Goal: Task Accomplishment & Management: Manage account settings

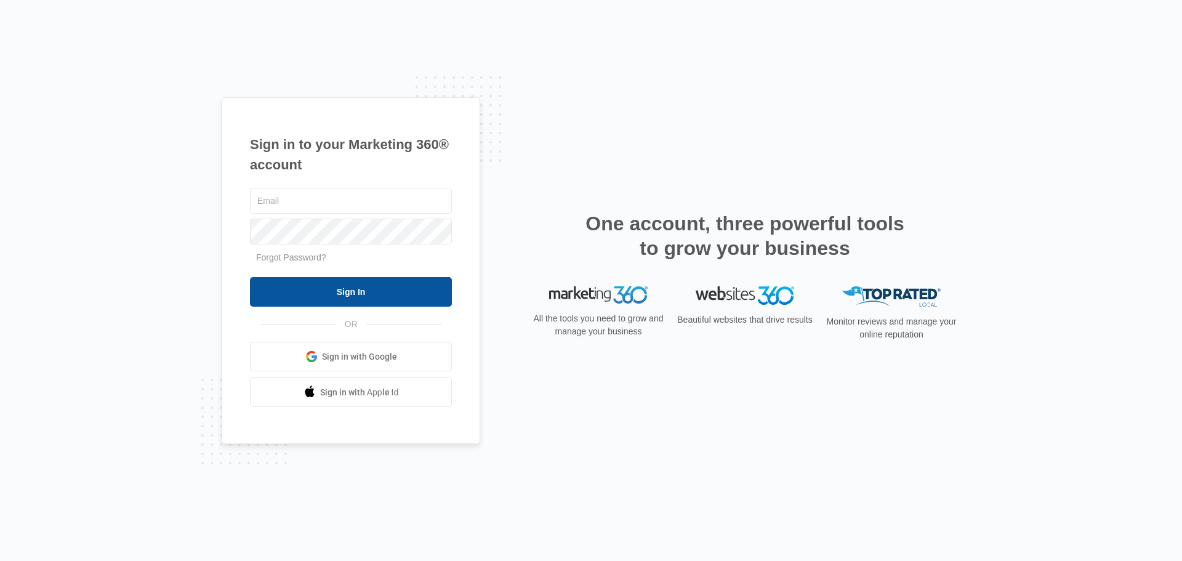
type input "[PERSON_NAME][EMAIL_ADDRESS][DOMAIN_NAME]"
click at [403, 291] on input "Sign In" at bounding box center [351, 292] width 202 height 30
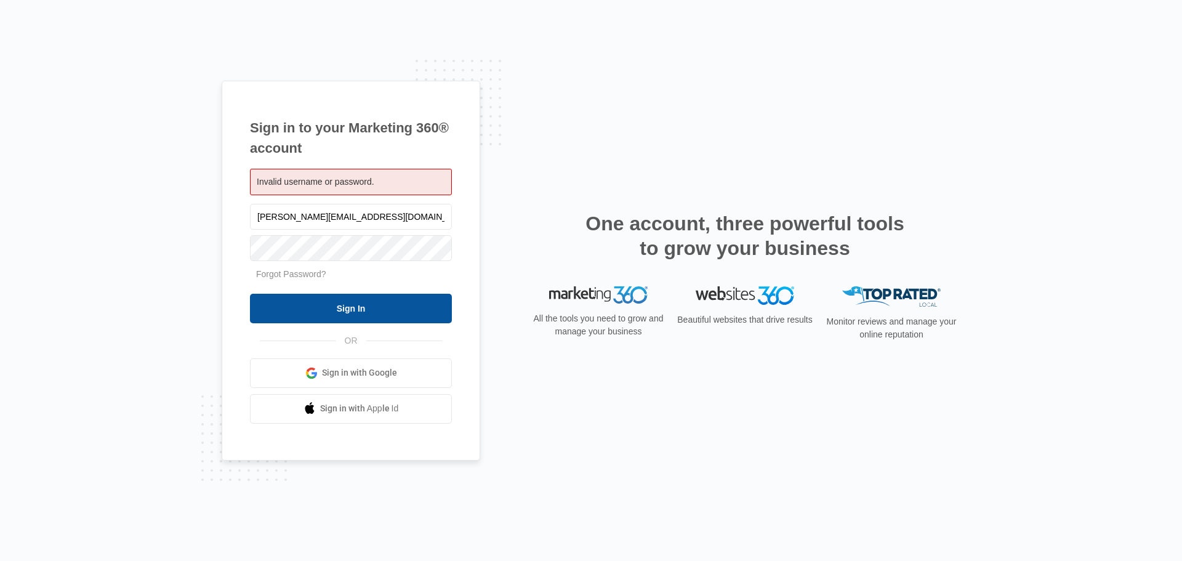
click at [379, 309] on input "Sign In" at bounding box center [351, 309] width 202 height 30
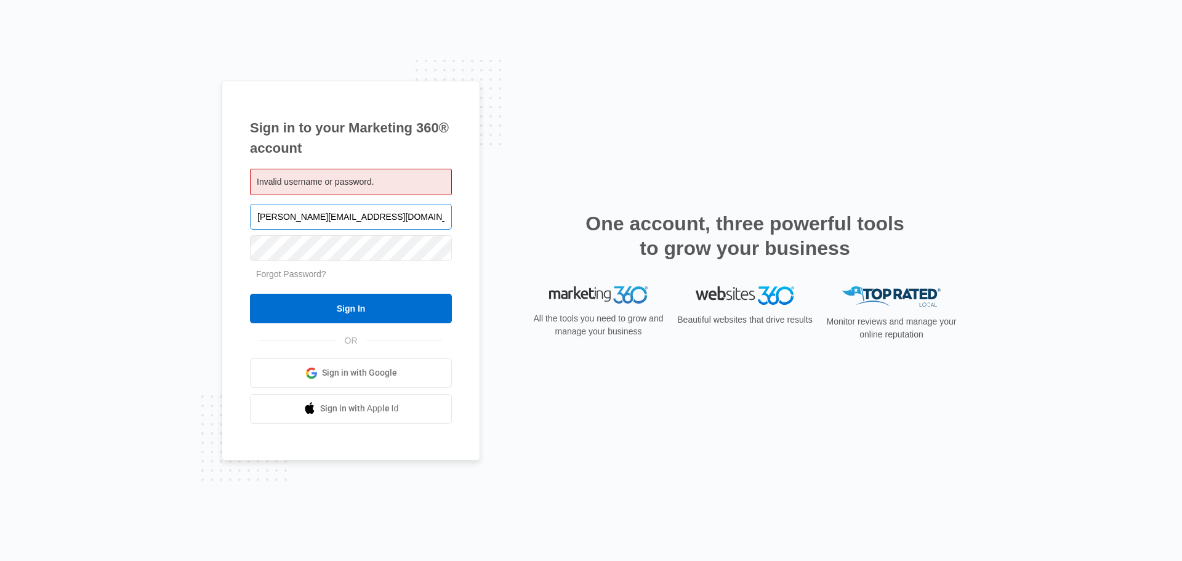
click at [389, 208] on input "[PERSON_NAME][EMAIL_ADDRESS][DOMAIN_NAME]" at bounding box center [351, 217] width 202 height 26
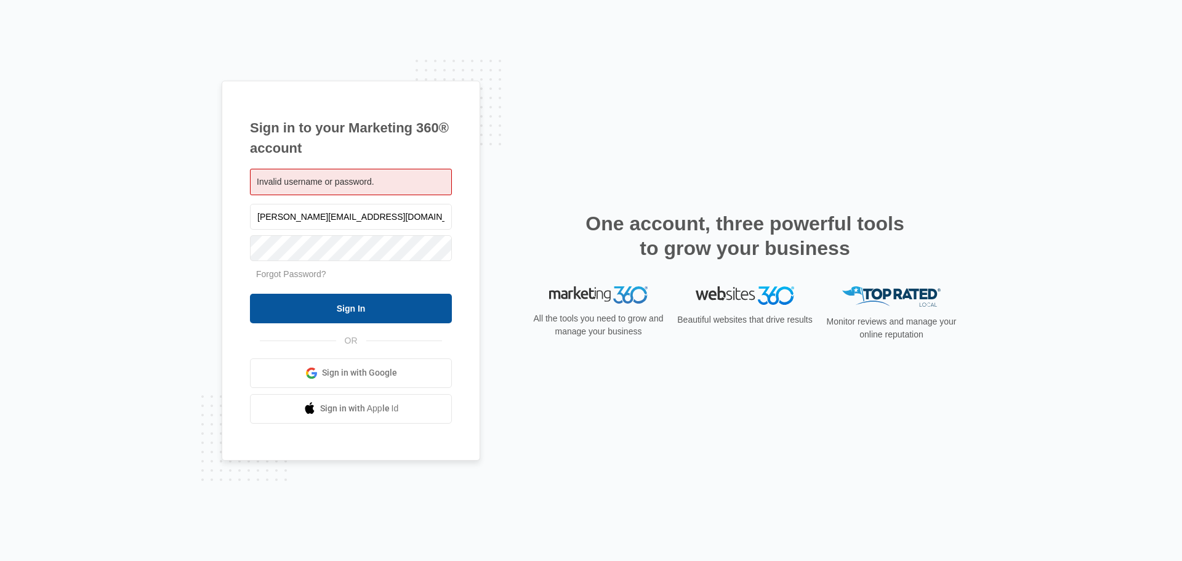
click at [349, 316] on input "Sign In" at bounding box center [351, 309] width 202 height 30
click at [344, 307] on input "Sign In" at bounding box center [351, 309] width 202 height 30
click at [372, 312] on input "Sign In" at bounding box center [351, 309] width 202 height 30
